Goal: Task Accomplishment & Management: Use online tool/utility

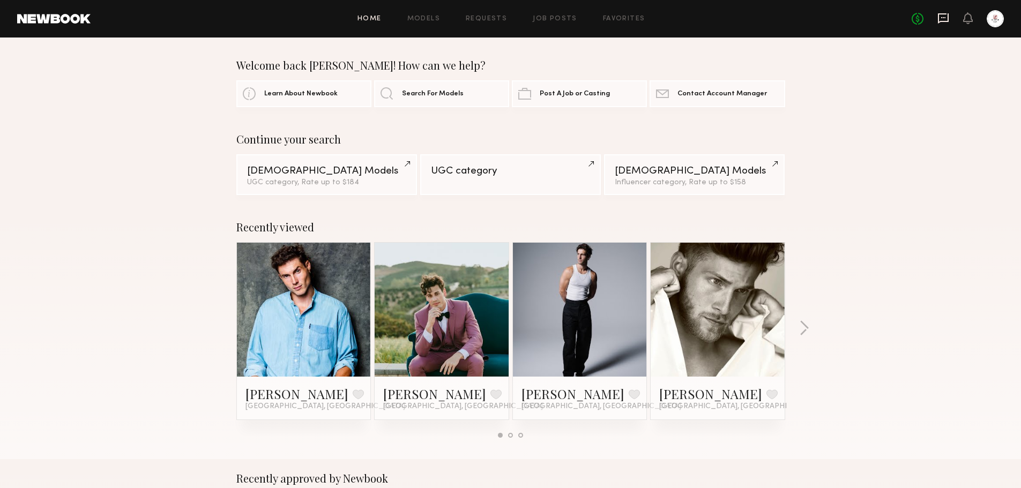
click at [943, 17] on icon at bounding box center [944, 17] width 4 height 1
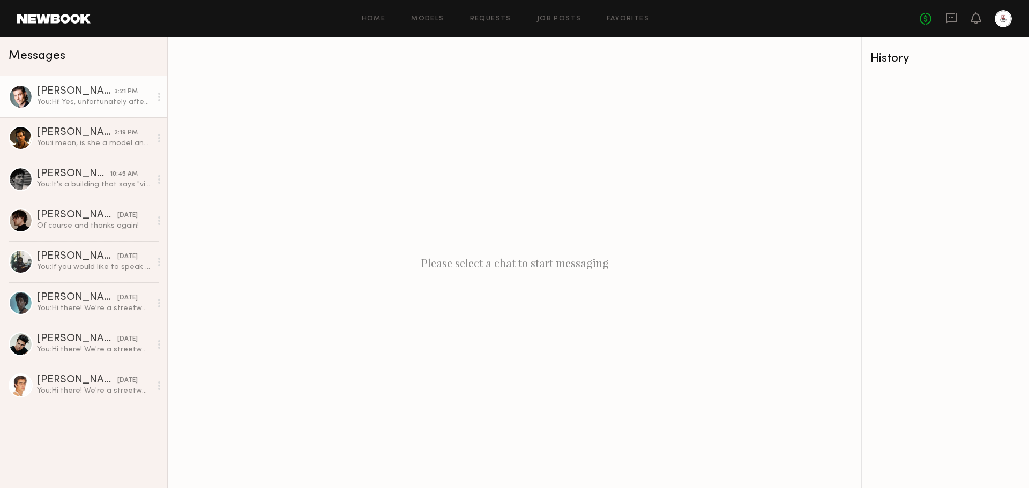
click at [87, 101] on div "You: Hi! Yes, unfortunately after the casting call we will need to decide who's…" at bounding box center [94, 102] width 114 height 10
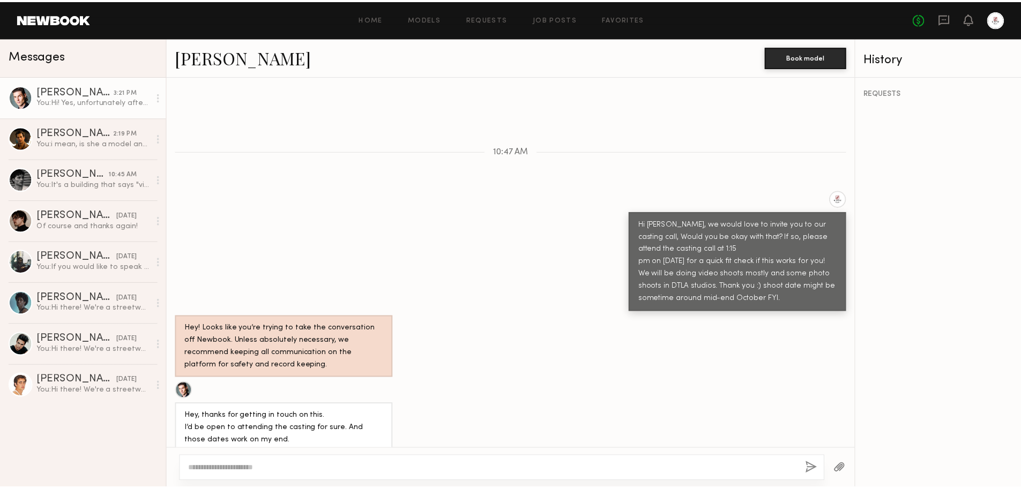
scroll to position [301, 0]
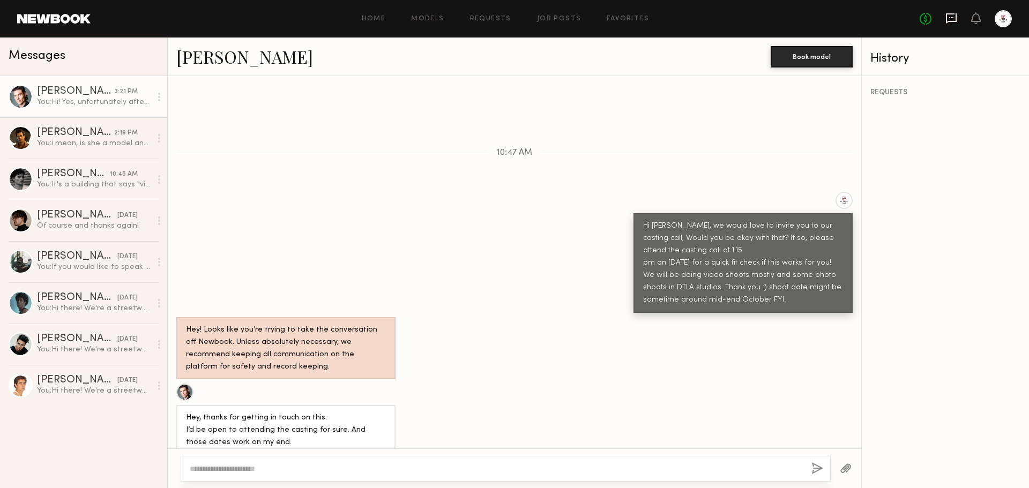
click at [946, 16] on icon at bounding box center [951, 18] width 11 height 10
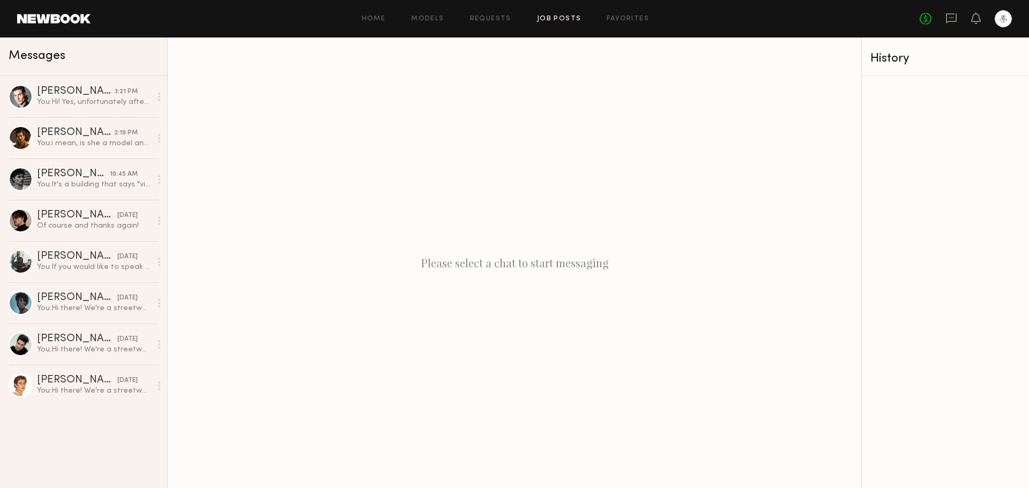
click at [552, 22] on link "Job Posts" at bounding box center [559, 19] width 45 height 7
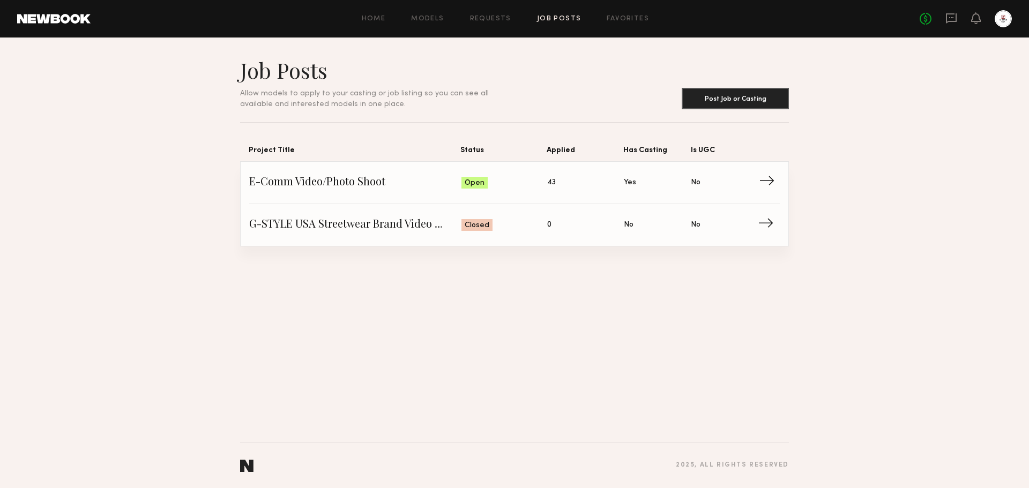
click at [744, 187] on span "Is UGC: No" at bounding box center [724, 183] width 67 height 16
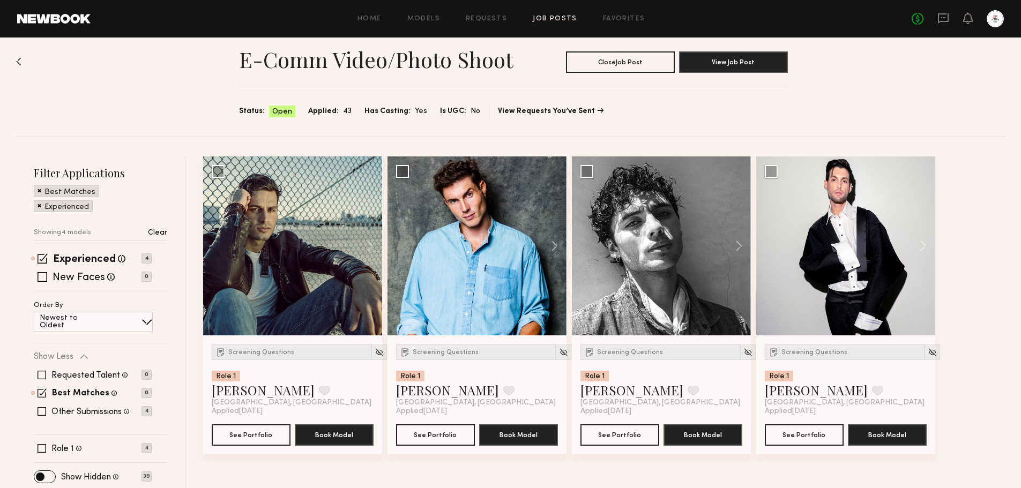
scroll to position [17, 0]
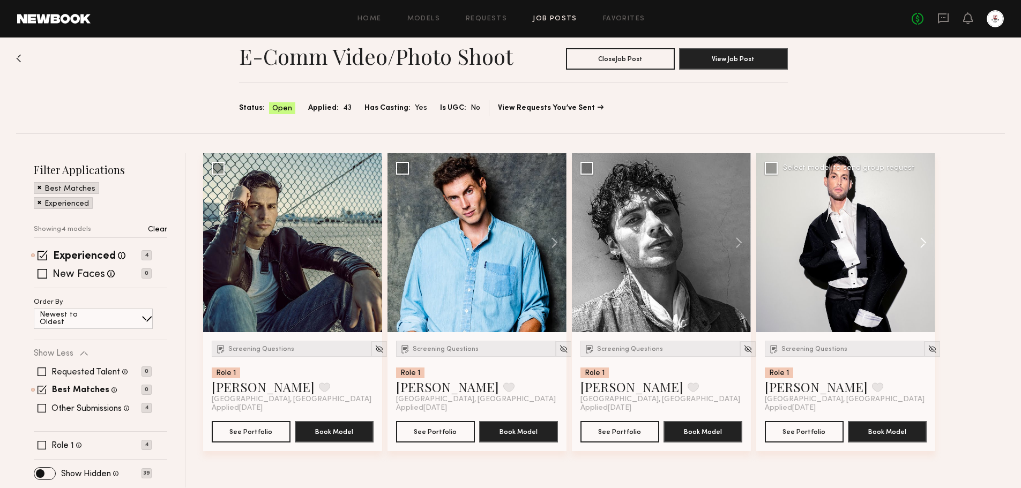
click at [922, 239] on button at bounding box center [918, 242] width 34 height 179
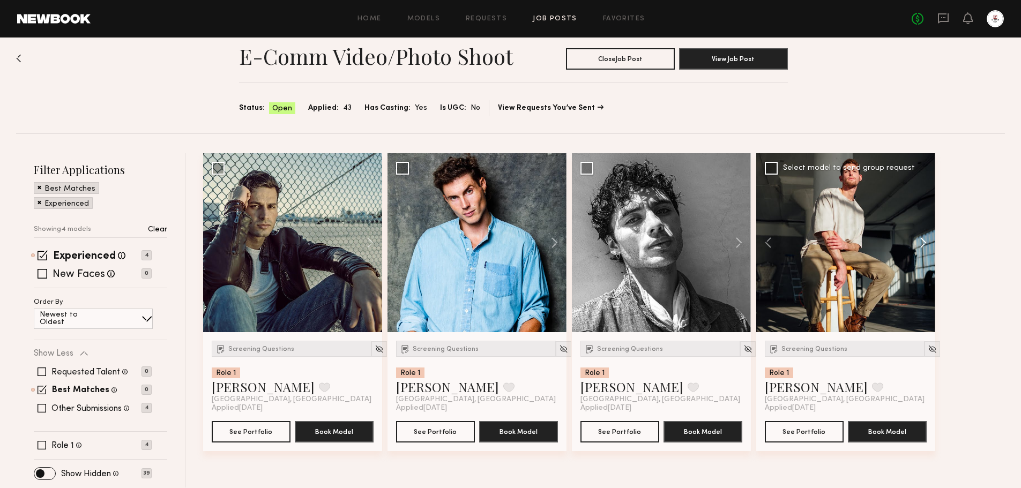
click at [922, 239] on button at bounding box center [918, 242] width 34 height 179
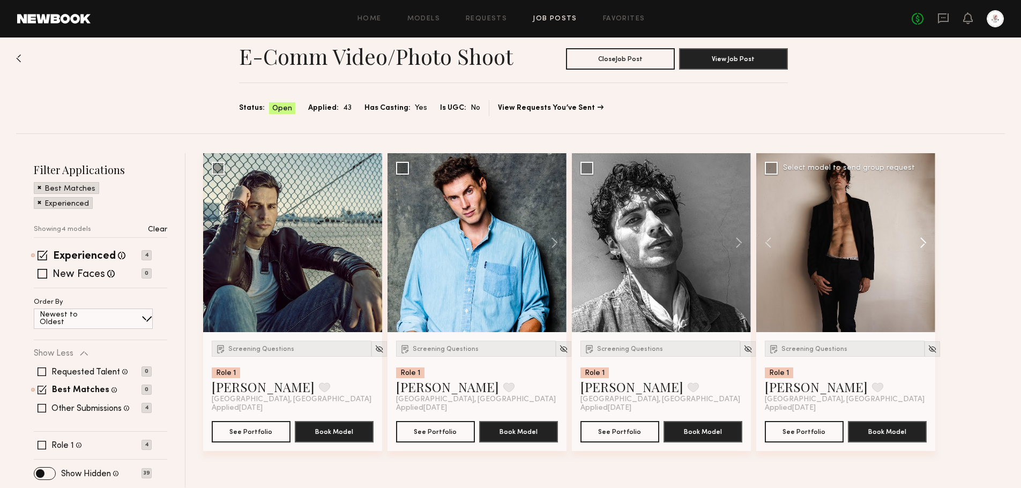
click at [922, 239] on button at bounding box center [918, 242] width 34 height 179
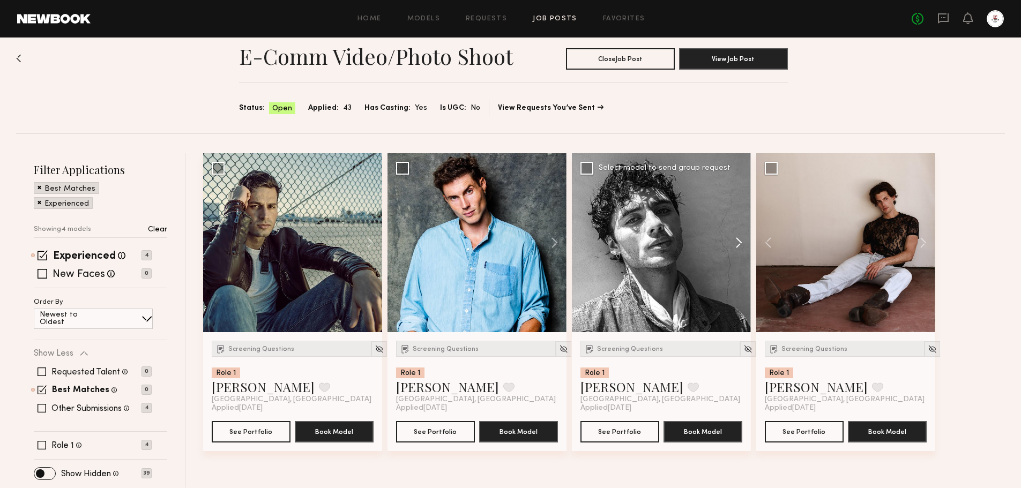
click at [737, 242] on button at bounding box center [734, 242] width 34 height 179
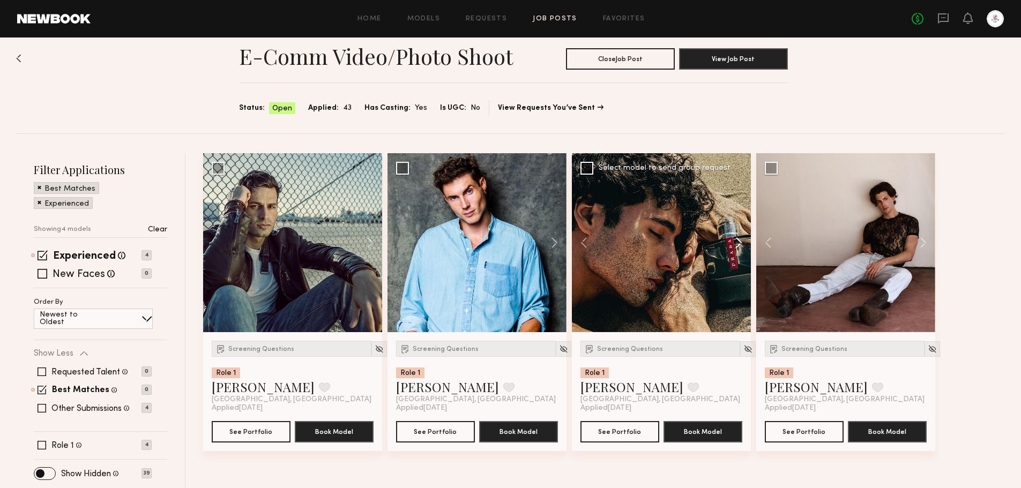
click at [737, 242] on button at bounding box center [734, 242] width 34 height 179
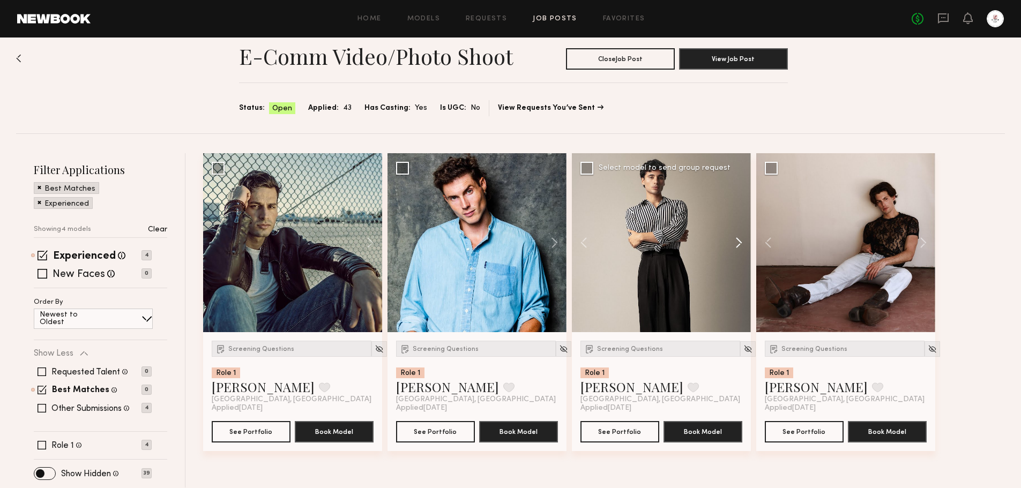
click at [737, 242] on button at bounding box center [734, 242] width 34 height 179
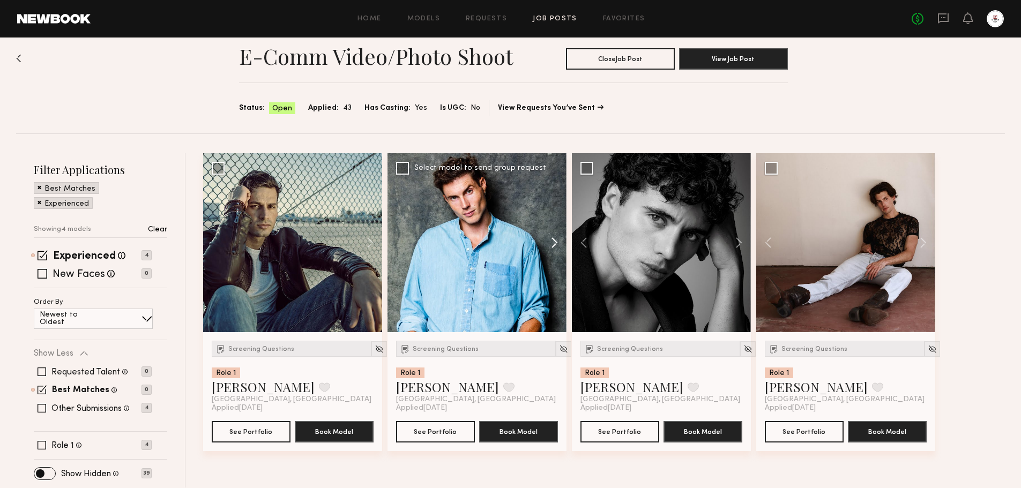
click at [558, 245] on button at bounding box center [549, 242] width 34 height 179
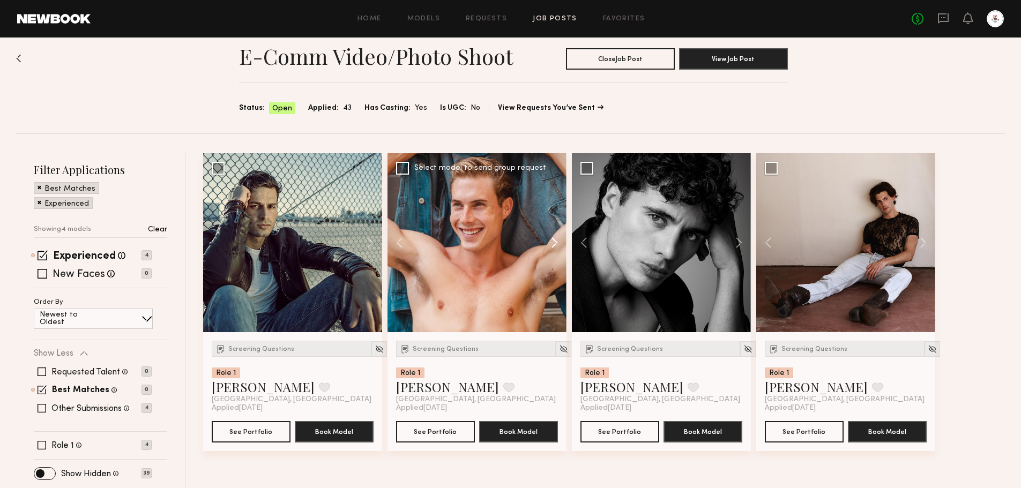
click at [551, 241] on button at bounding box center [549, 242] width 34 height 179
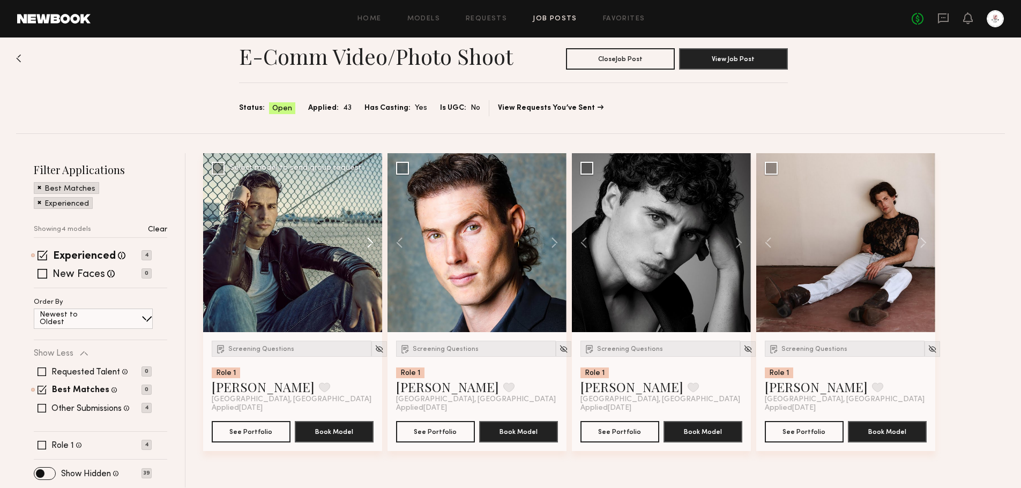
click at [368, 241] on button at bounding box center [365, 242] width 34 height 179
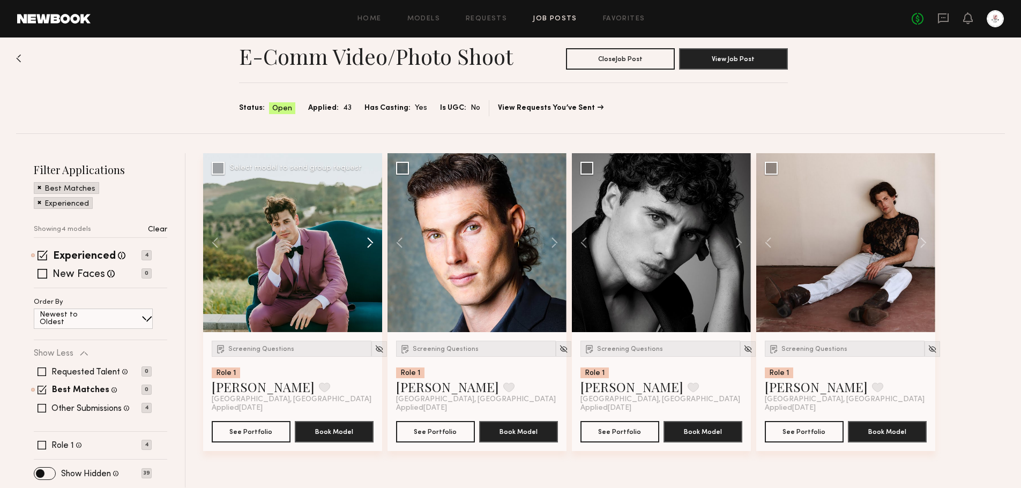
click at [368, 241] on button at bounding box center [365, 242] width 34 height 179
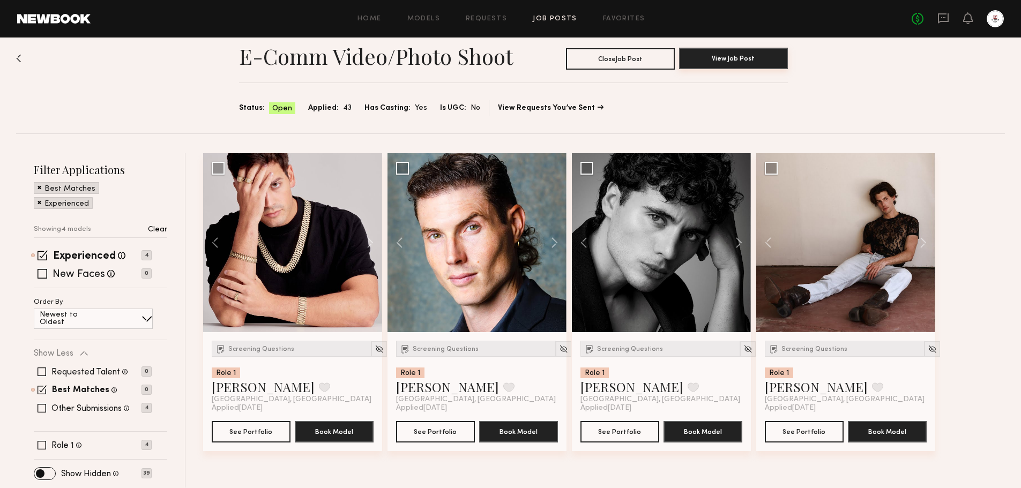
click at [787, 63] on button "View Job Post" at bounding box center [733, 58] width 109 height 21
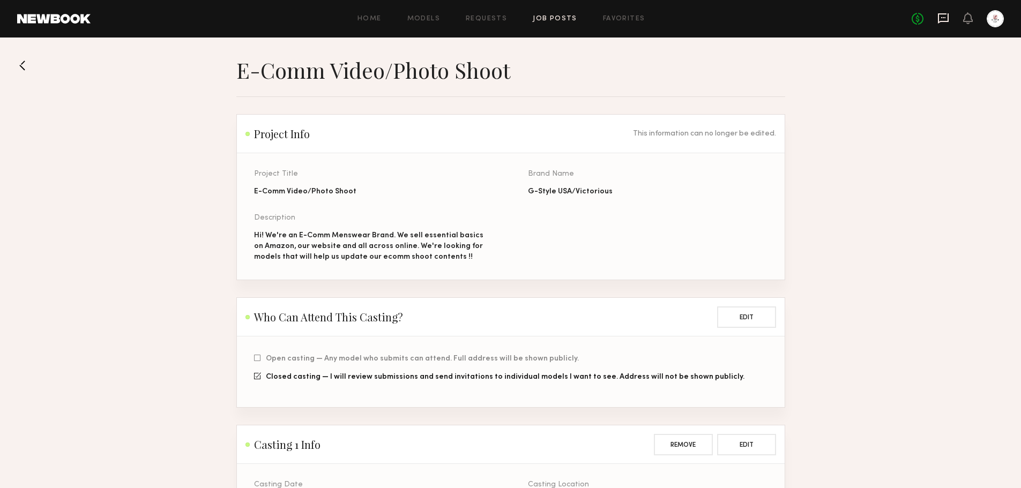
click at [945, 16] on icon at bounding box center [944, 18] width 12 height 12
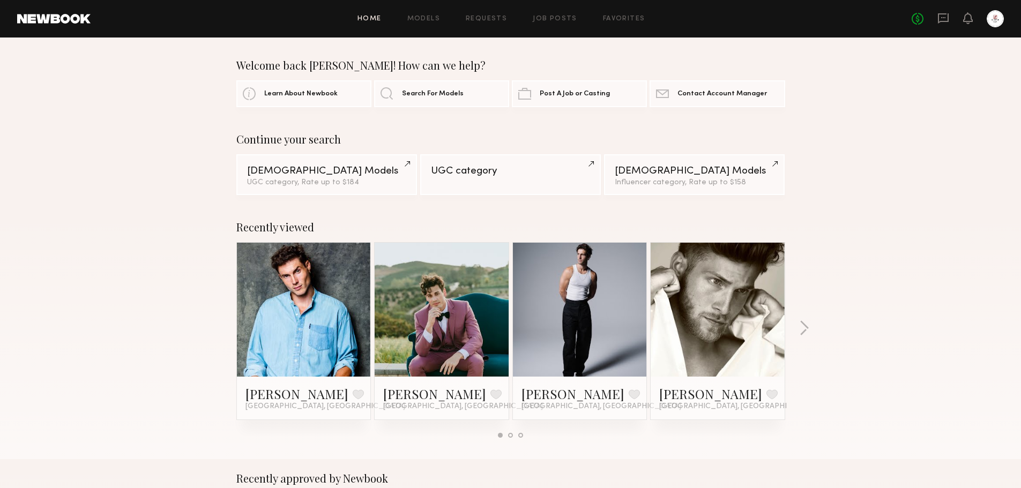
drag, startPoint x: 418, startPoint y: 2, endPoint x: 842, endPoint y: 162, distance: 453.6
click at [842, 162] on div "Continue your search [DEMOGRAPHIC_DATA] Models UGC category, Rate up to $184 UG…" at bounding box center [510, 164] width 1021 height 62
